Goal: Navigation & Orientation: Go to known website

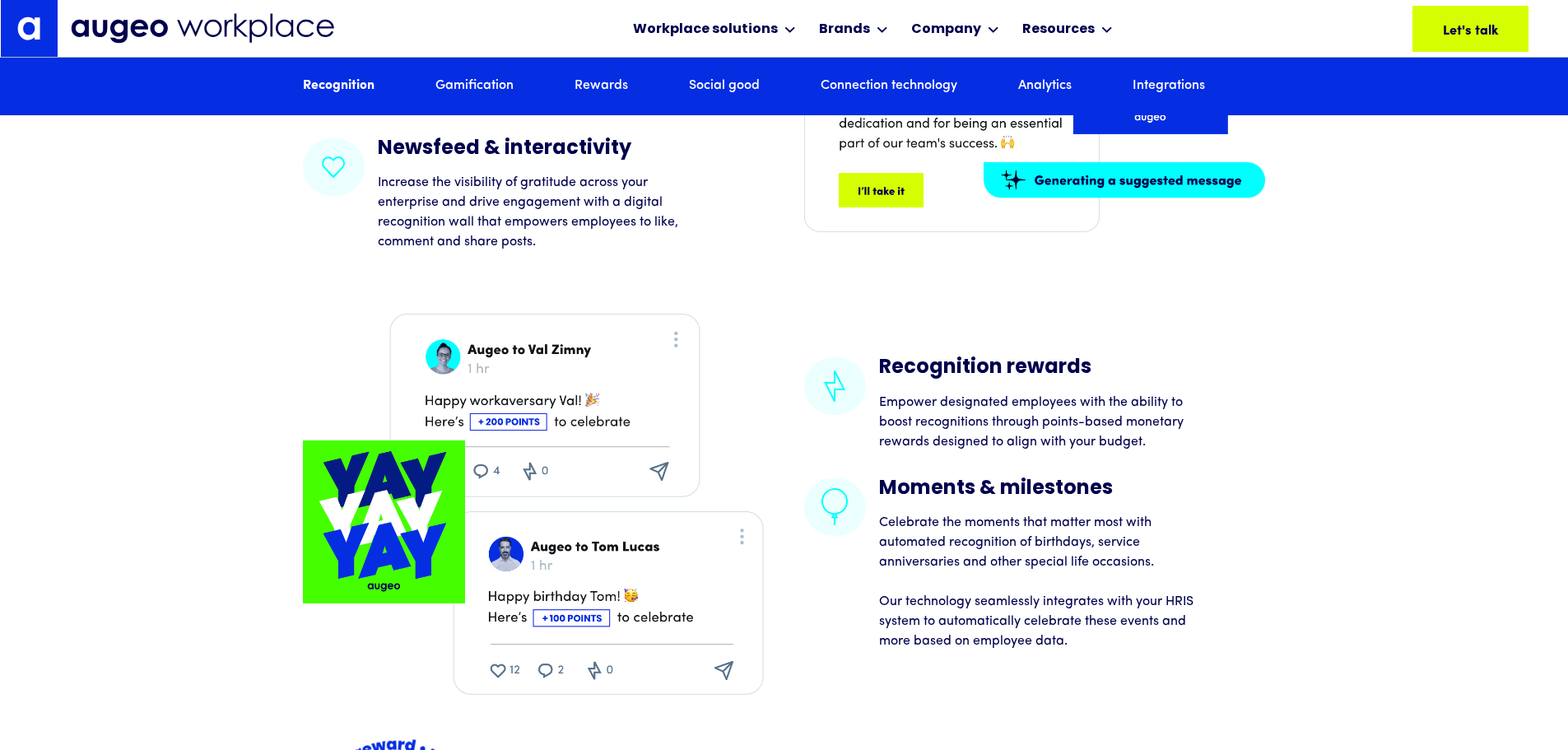
scroll to position [2879, 0]
